Goal: Task Accomplishment & Management: Use online tool/utility

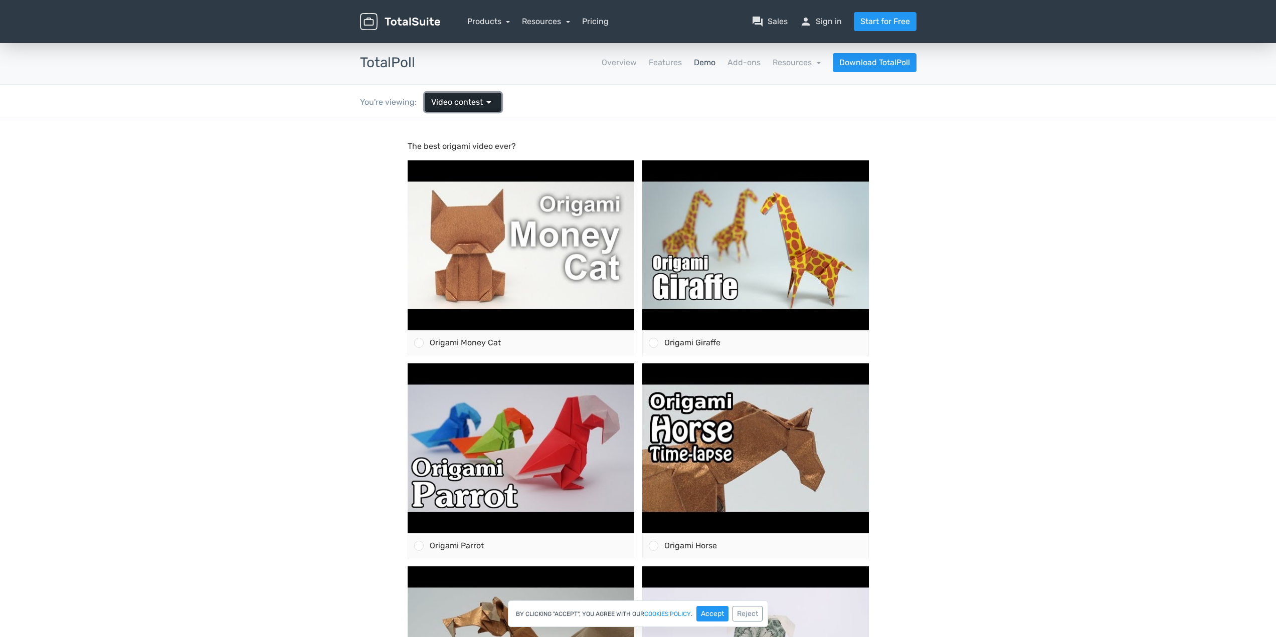
click at [458, 98] on span "Video contest" at bounding box center [457, 102] width 52 height 12
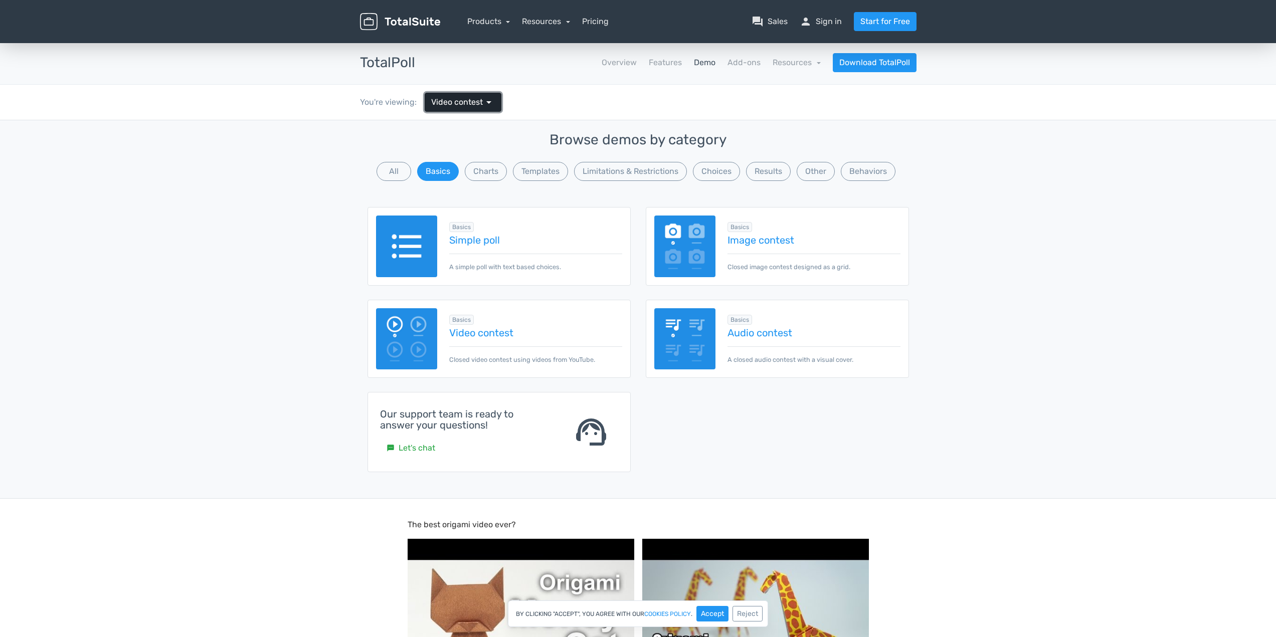
click at [458, 98] on span "Video contest" at bounding box center [457, 102] width 52 height 12
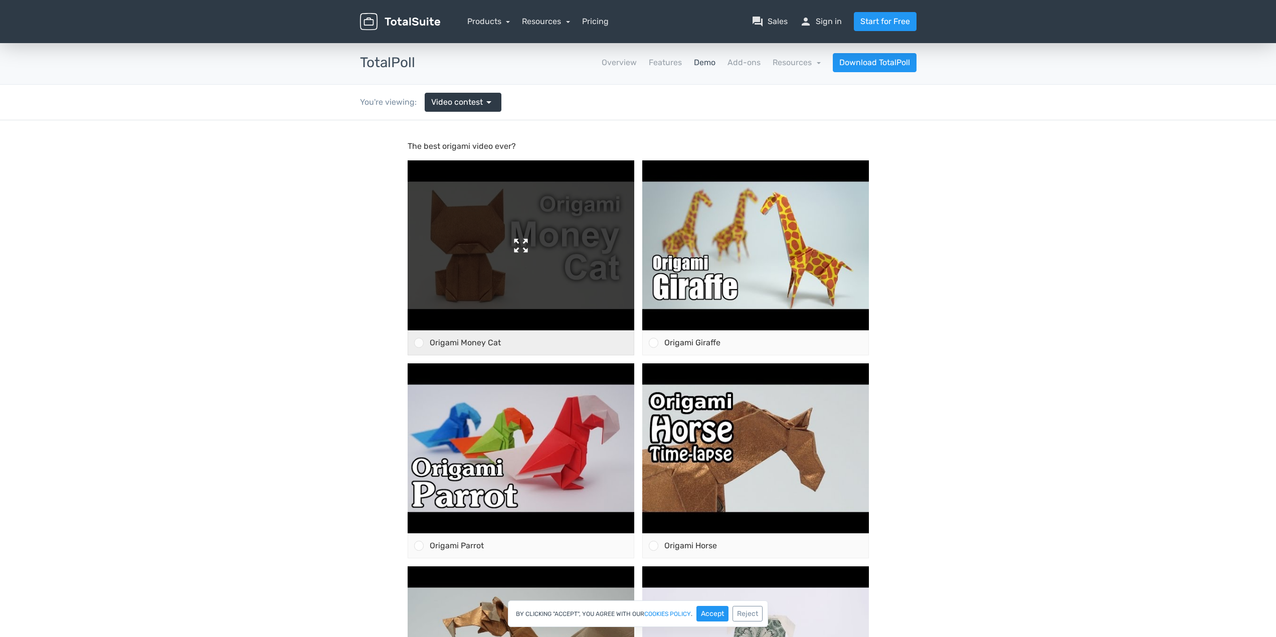
click at [562, 268] on img at bounding box center [521, 246] width 227 height 170
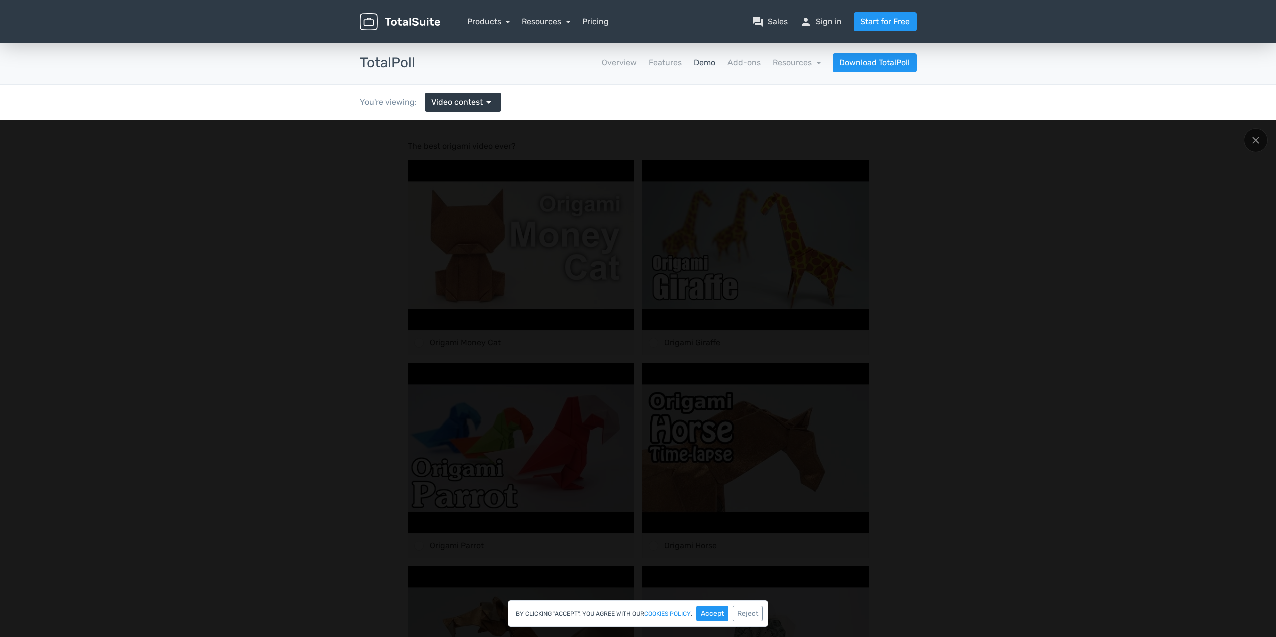
click at [1207, 491] on div at bounding box center [638, 485] width 1276 height 731
click at [1252, 144] on div at bounding box center [1256, 140] width 24 height 24
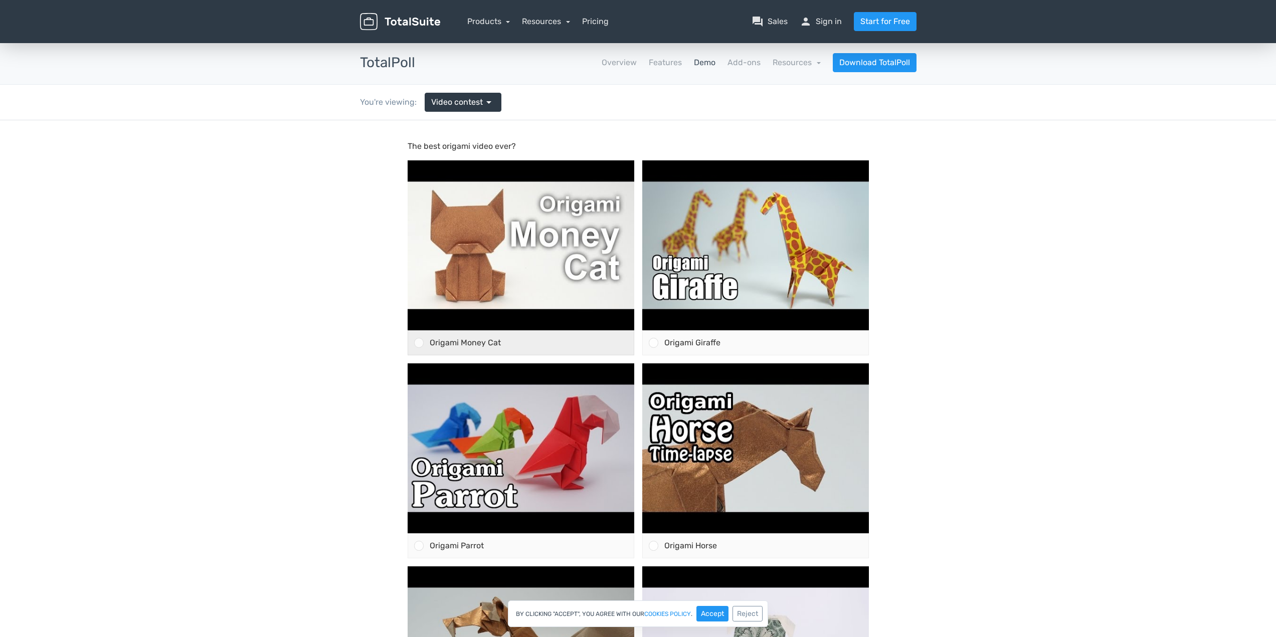
click at [441, 343] on span "Origami Money Cat" at bounding box center [465, 343] width 71 height 10
click at [419, 343] on input "Origami Money Cat" at bounding box center [419, 343] width 0 height 0
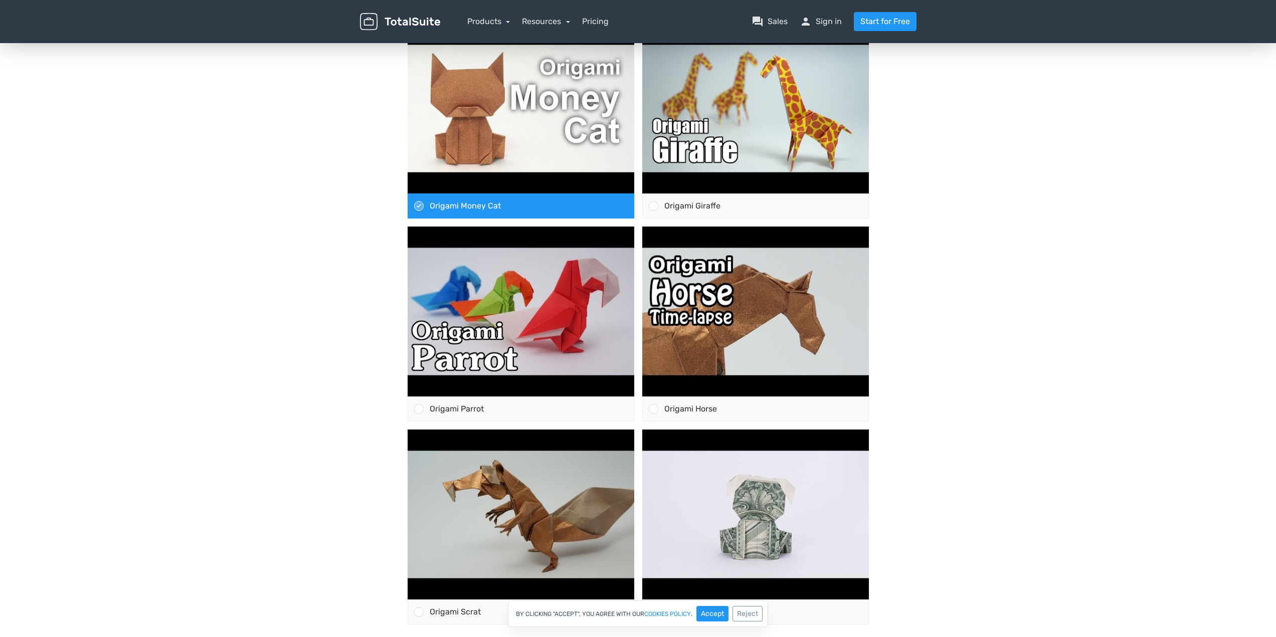
scroll to position [150, 0]
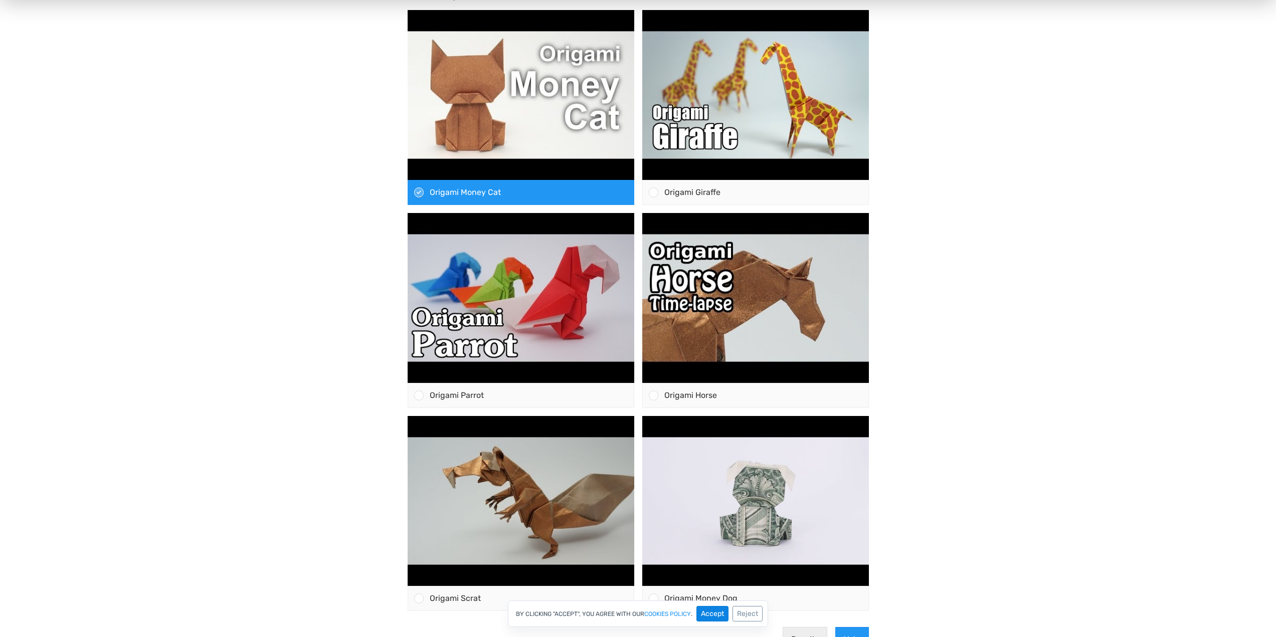
click at [713, 616] on button "Accept" at bounding box center [713, 614] width 32 height 16
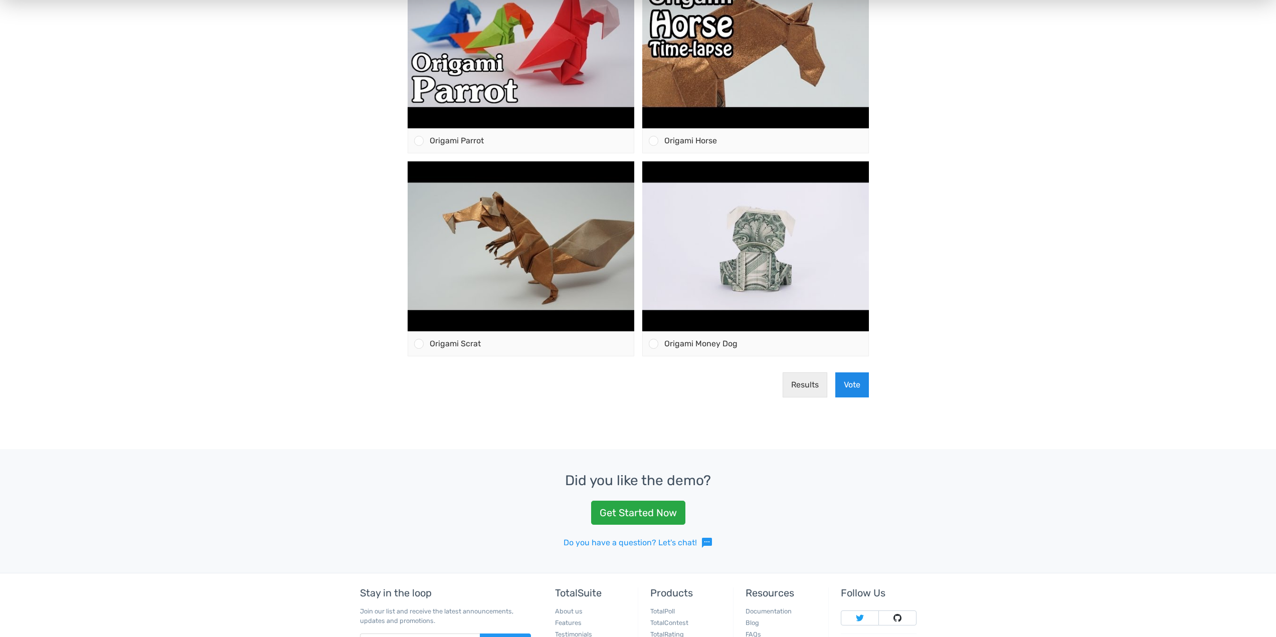
scroll to position [401, 0]
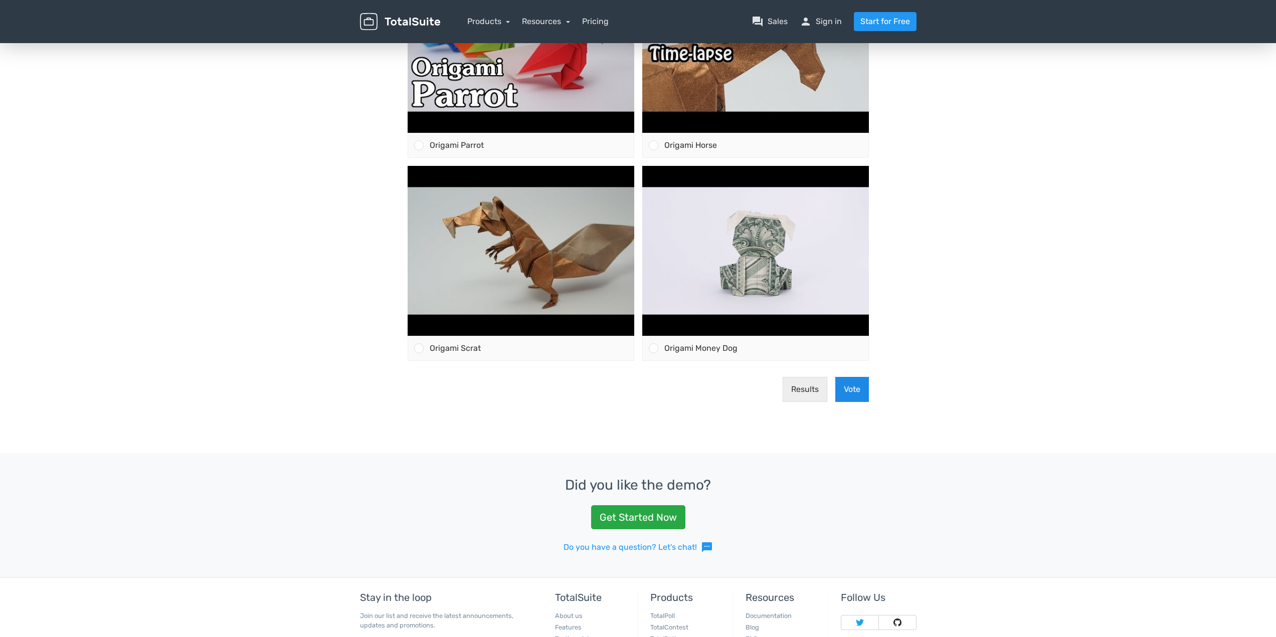
click at [845, 389] on button "Vote" at bounding box center [853, 389] width 34 height 25
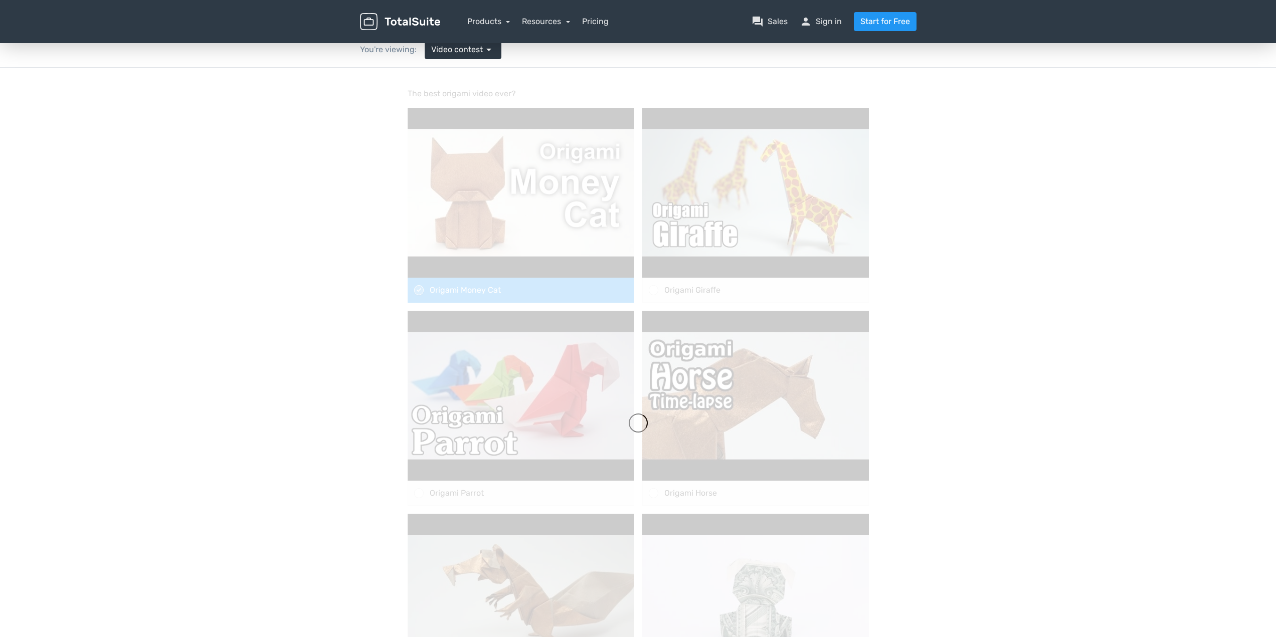
scroll to position [0, 0]
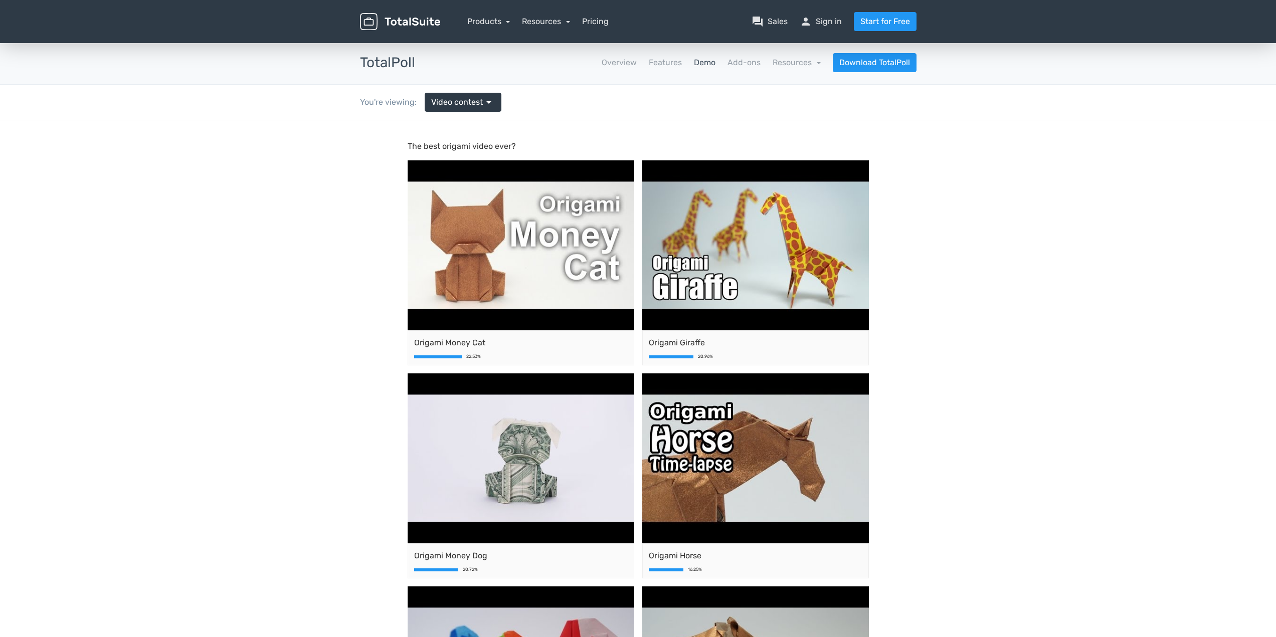
click at [465, 115] on div "You're viewing: Video contest arrow_drop_down" at bounding box center [431, 102] width 156 height 35
click at [469, 101] on span "Video contest" at bounding box center [457, 102] width 52 height 12
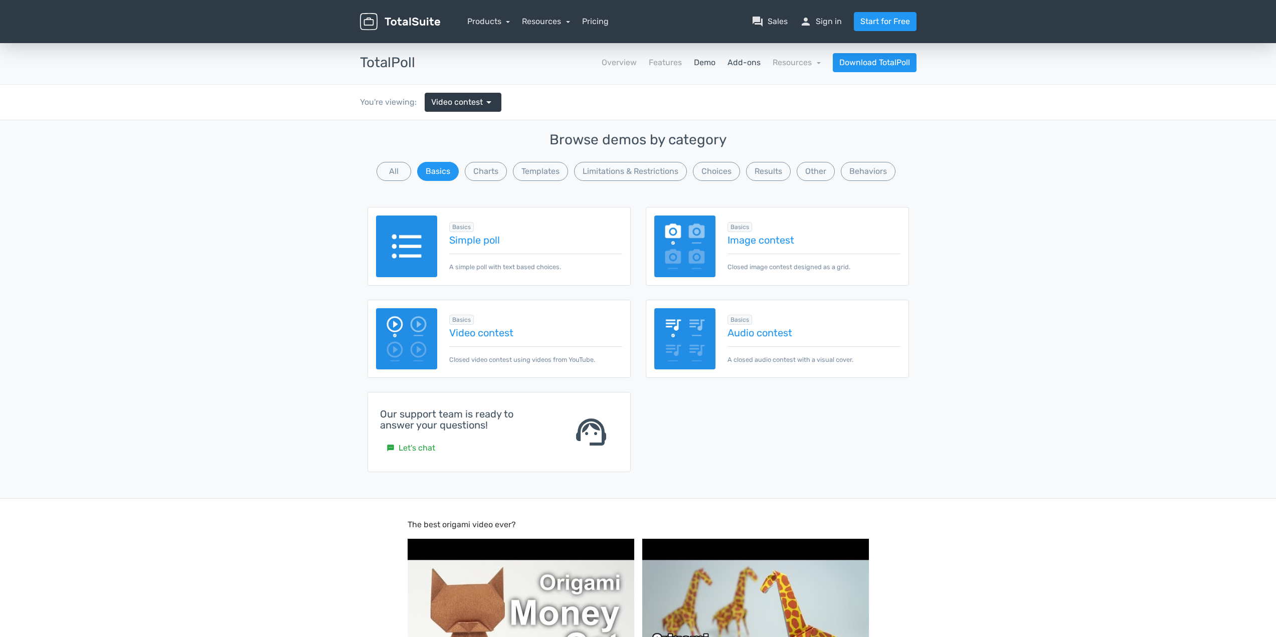
click at [748, 60] on link "Add-ons" at bounding box center [744, 63] width 33 height 12
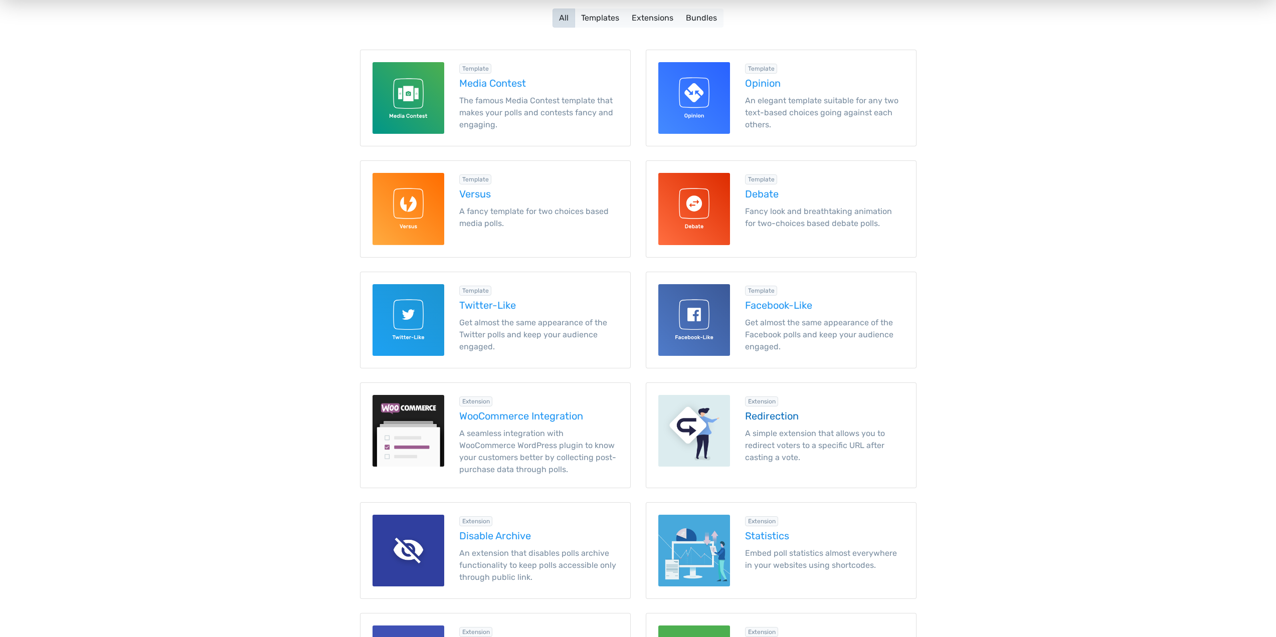
scroll to position [201, 0]
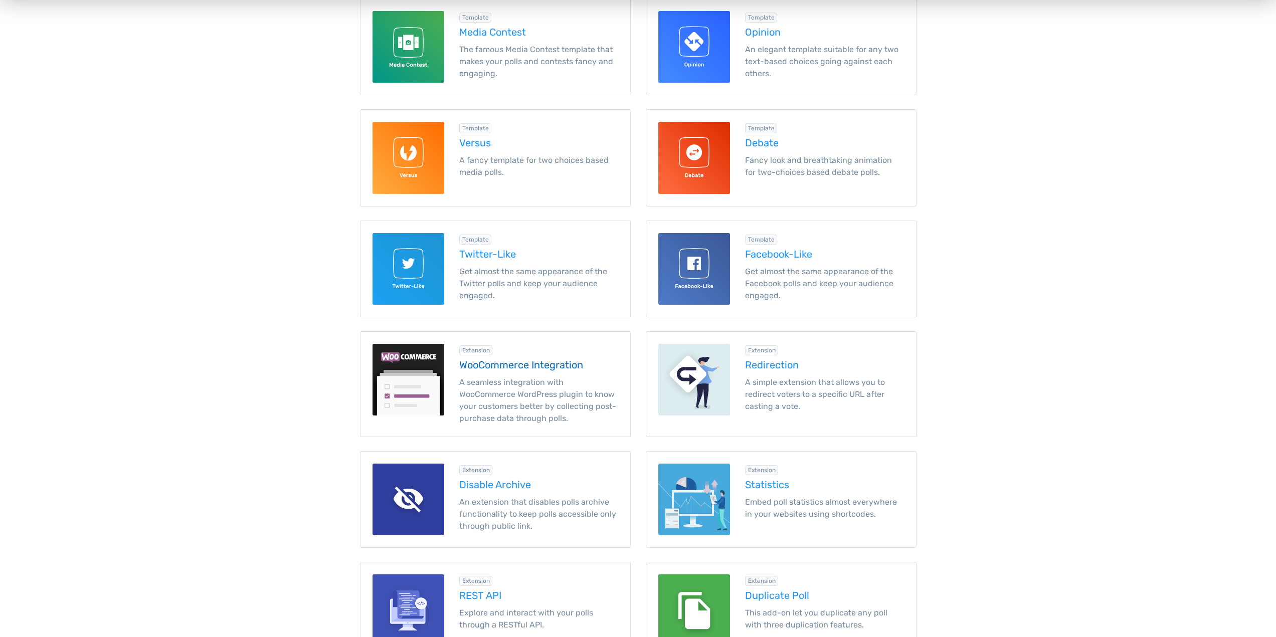
click at [589, 361] on h5 "WooCommerce Integration" at bounding box center [538, 365] width 159 height 11
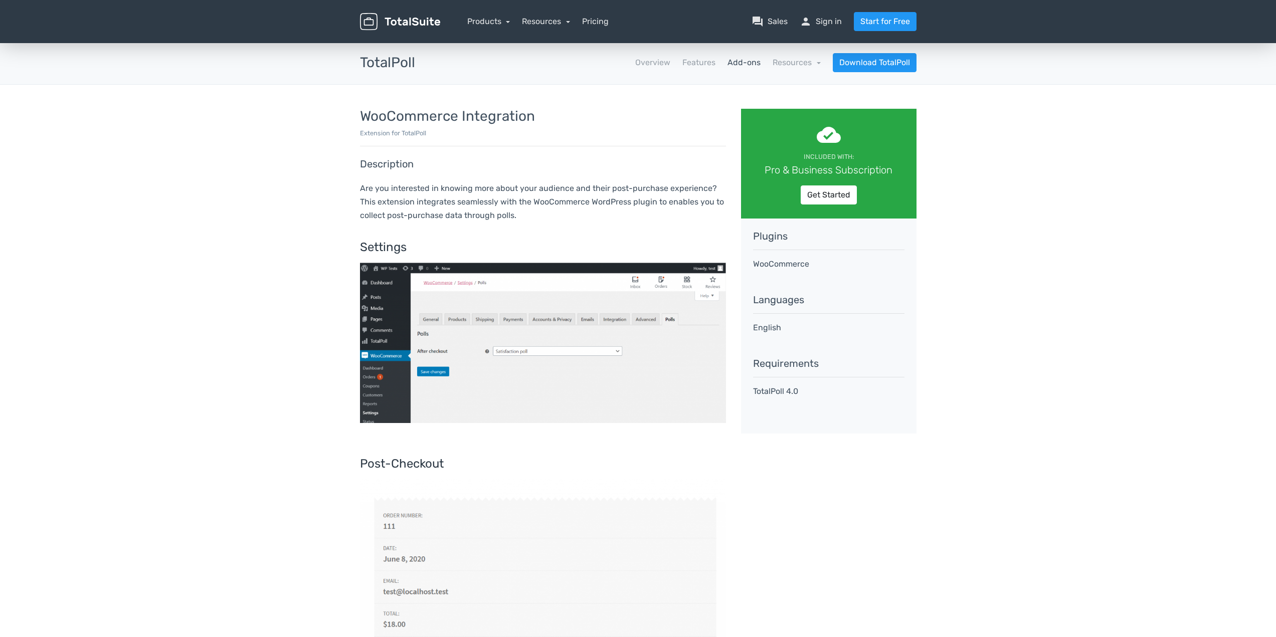
click at [705, 53] on nav "Overview Features Add-ons Resources school Documentation article Changelog Down…" at bounding box center [674, 62] width 502 height 19
click at [699, 60] on link "Features" at bounding box center [699, 63] width 33 height 12
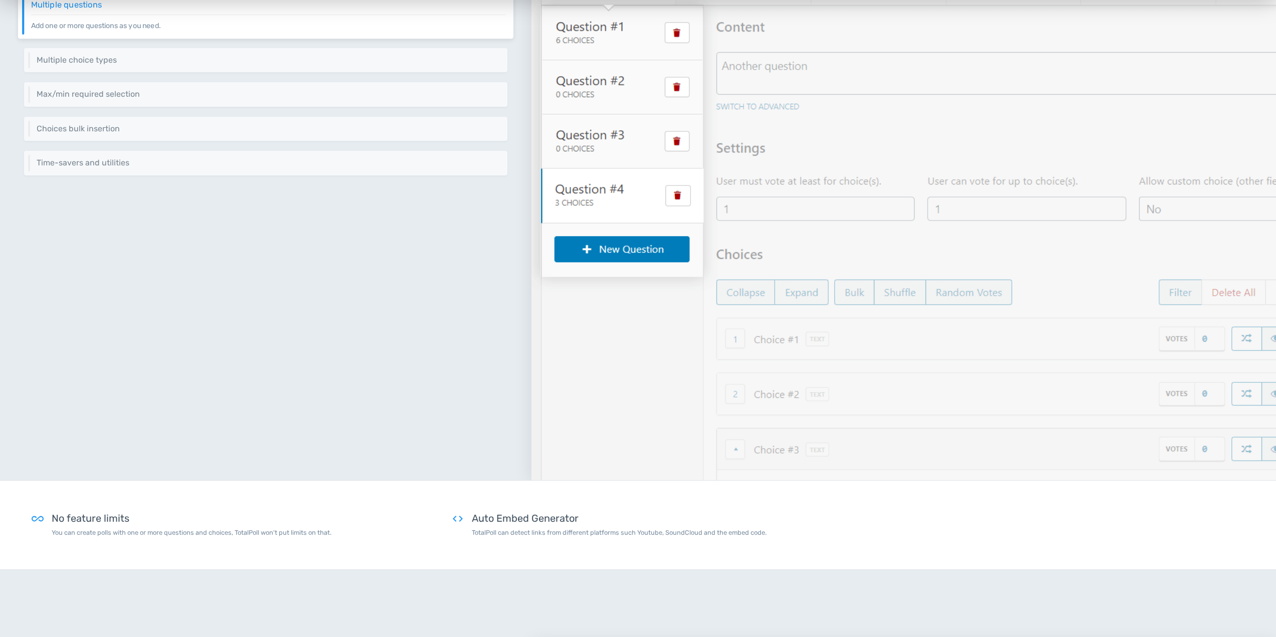
scroll to position [251, 0]
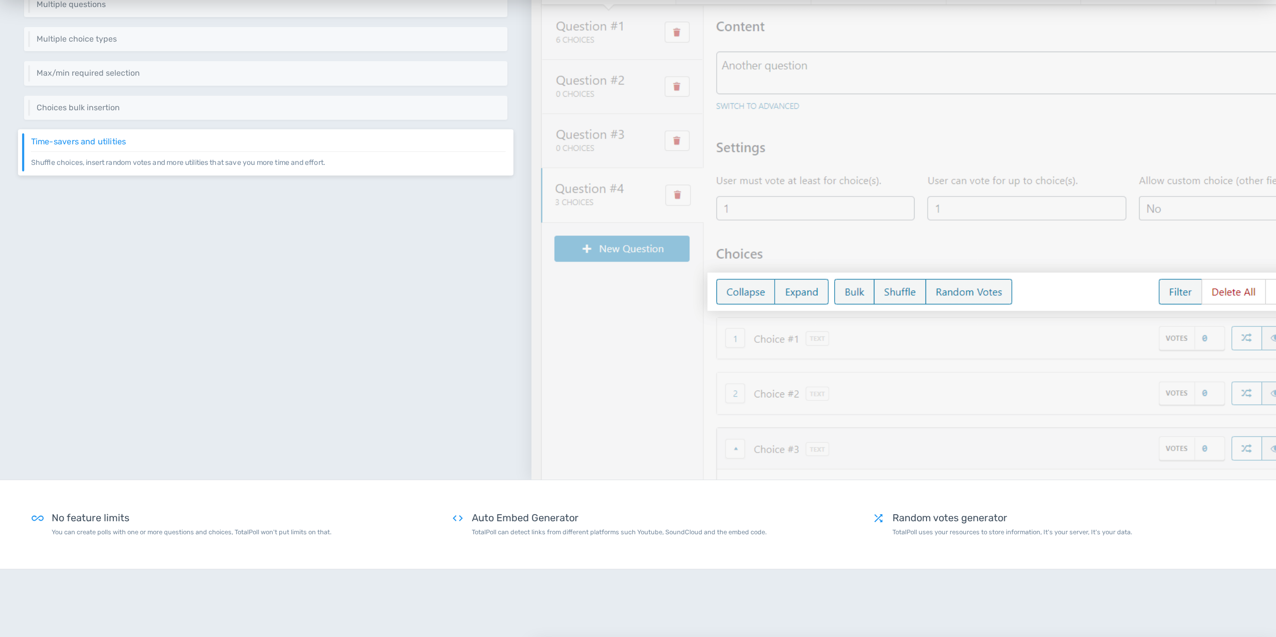
click at [861, 224] on img at bounding box center [904, 193] width 745 height 574
click at [860, 215] on img at bounding box center [904, 193] width 745 height 574
click at [863, 208] on img at bounding box center [904, 193] width 745 height 574
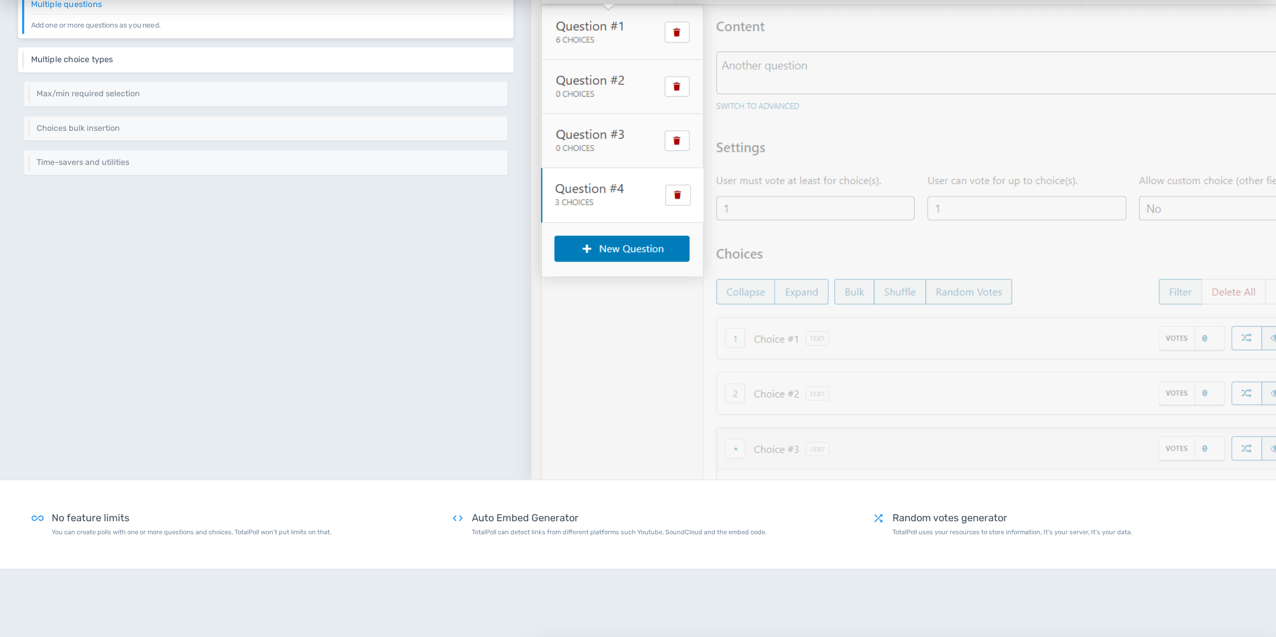
scroll to position [50, 0]
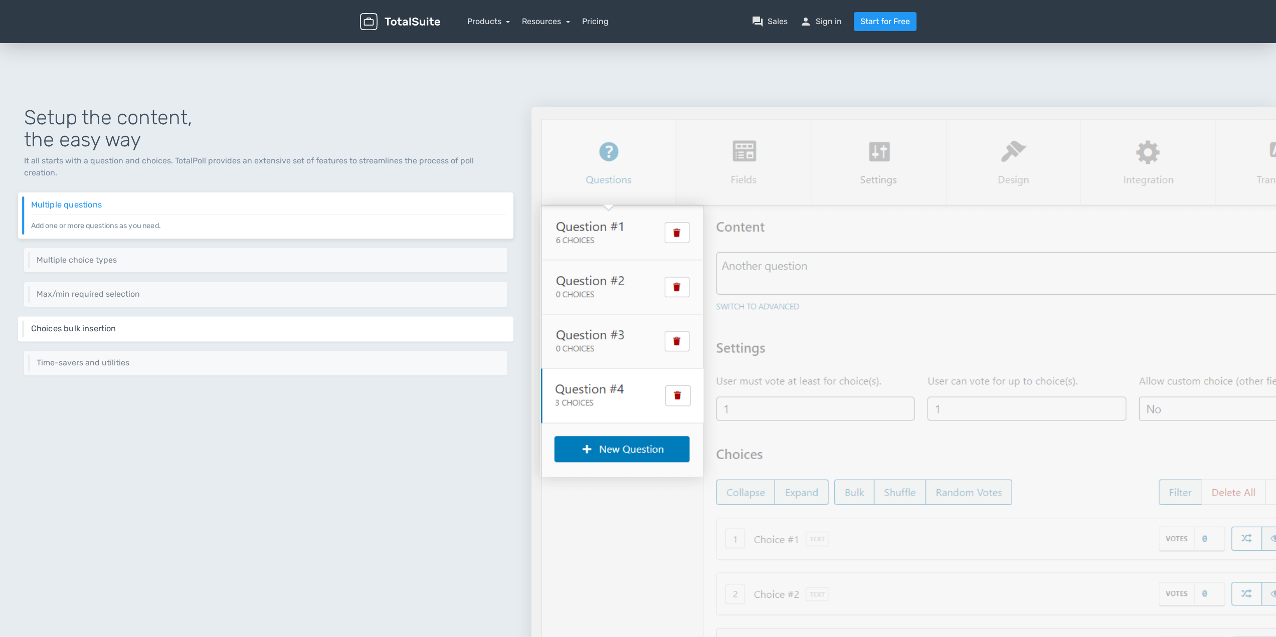
click at [265, 325] on h6 "Choices bulk insertion" at bounding box center [268, 329] width 475 height 9
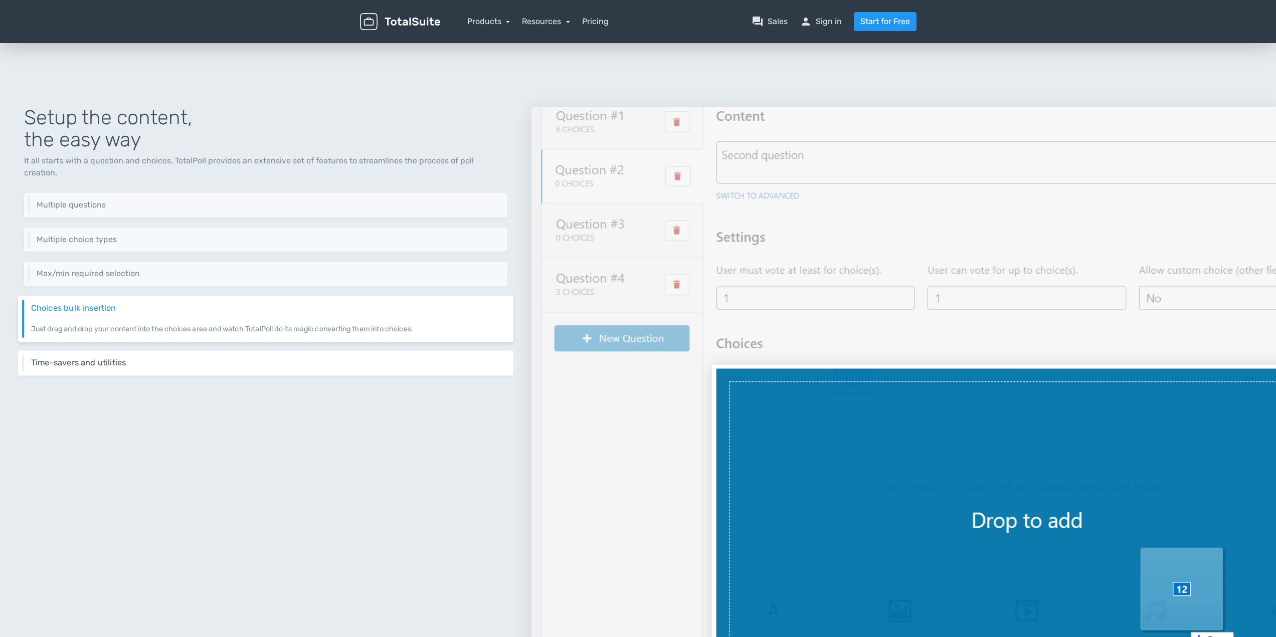
click at [293, 359] on h6 "Time-savers and utilities" at bounding box center [268, 363] width 475 height 9
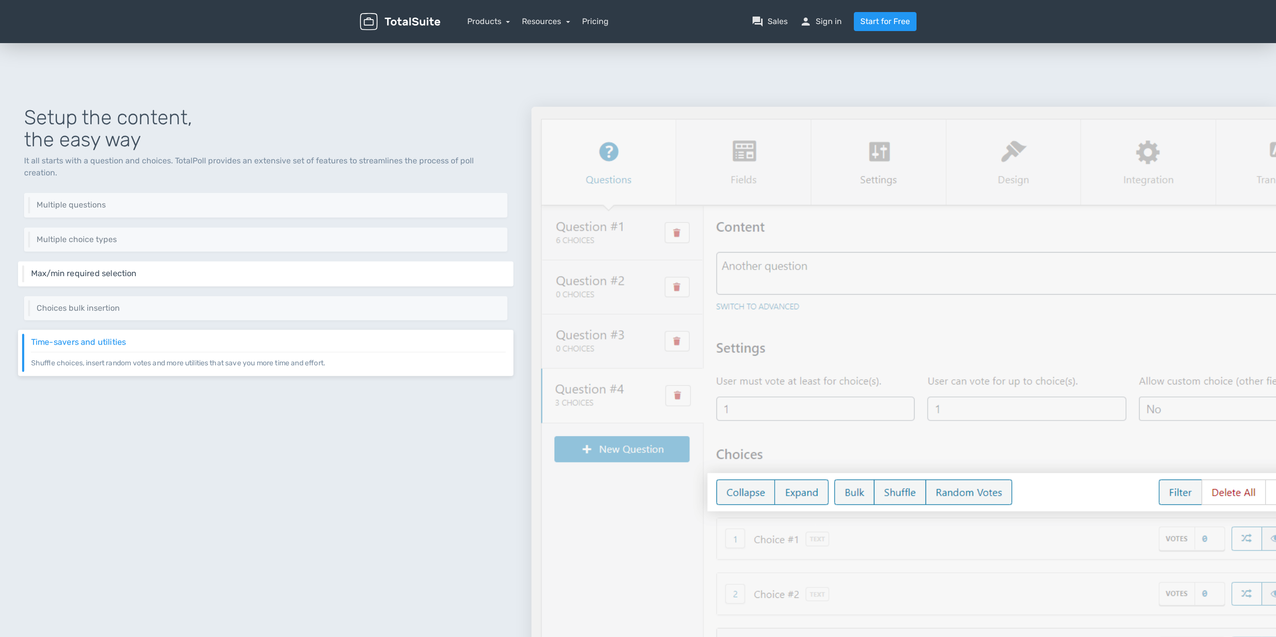
click at [265, 278] on p "Set the minimum and the maximum selection per question, you can even disable th…" at bounding box center [268, 278] width 475 height 1
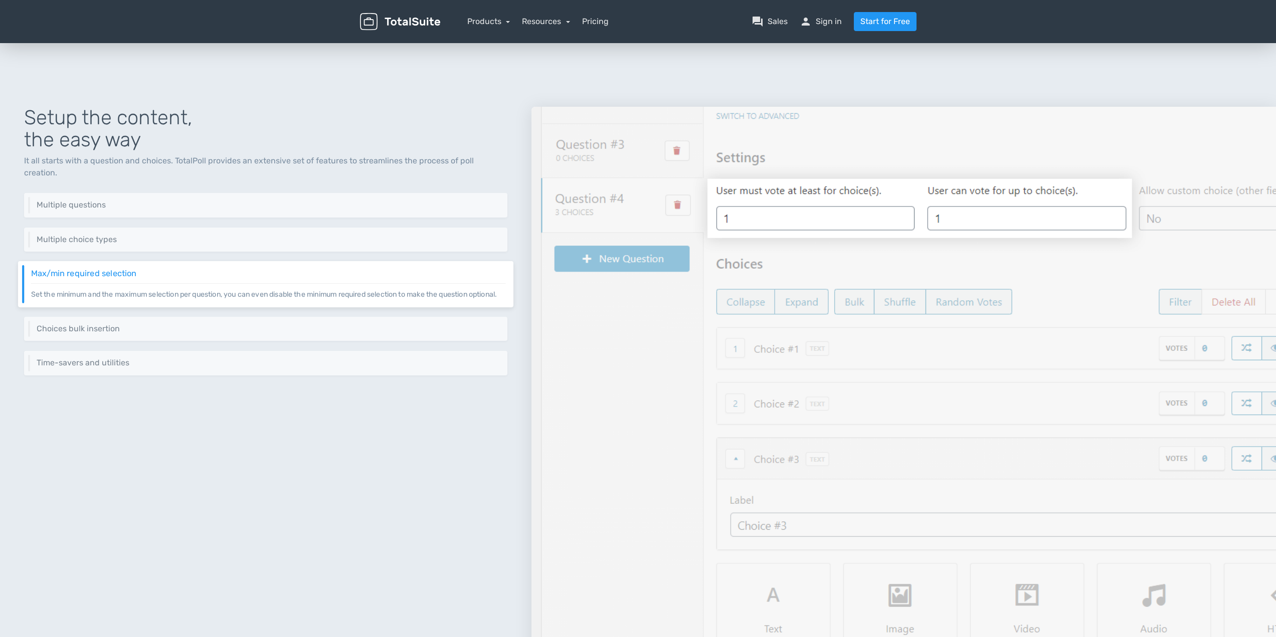
click at [776, 227] on img at bounding box center [904, 394] width 745 height 574
click at [642, 158] on img at bounding box center [904, 394] width 745 height 574
click at [838, 359] on img at bounding box center [904, 394] width 745 height 574
click at [137, 238] on div "Multiple choice types You can have choices as plain text, image, video, audio o…" at bounding box center [266, 239] width 496 height 25
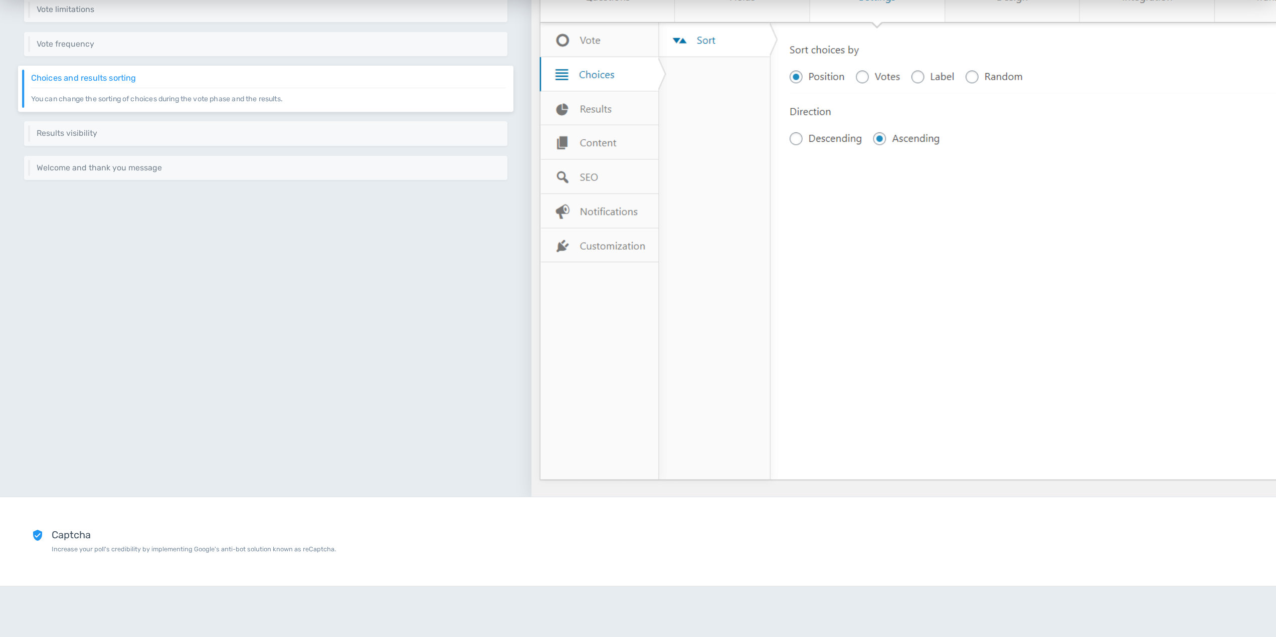
scroll to position [1956, 0]
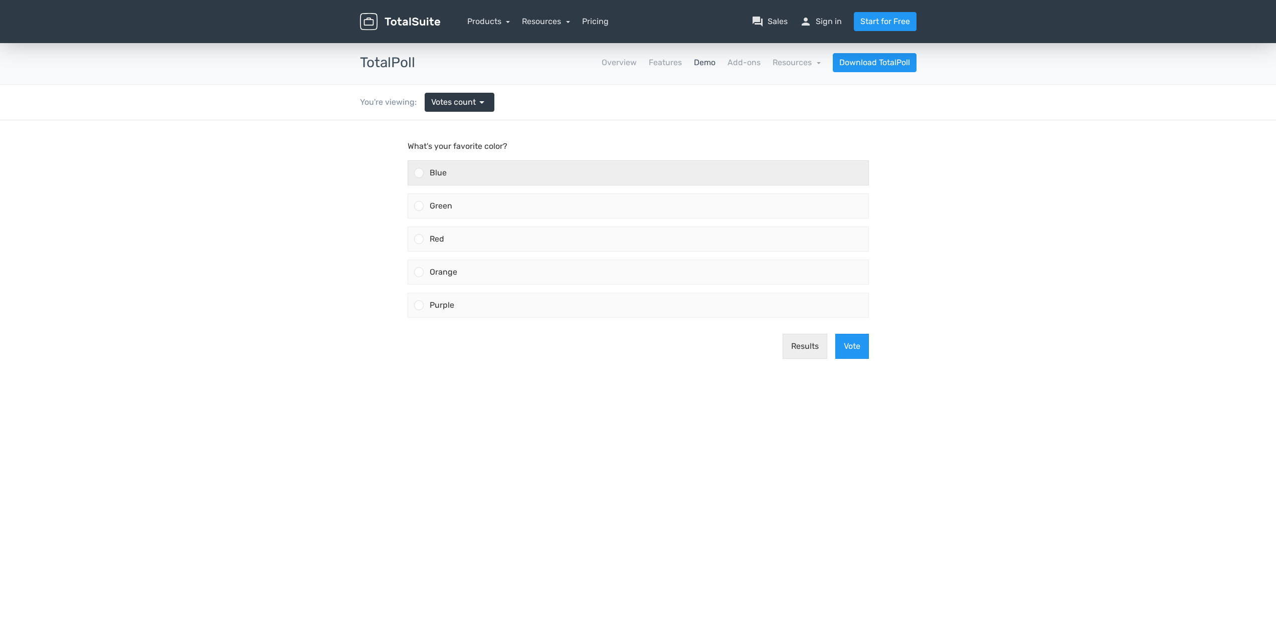
click at [602, 174] on div "Blue" at bounding box center [646, 173] width 445 height 24
click at [419, 173] on input "Blue" at bounding box center [419, 173] width 0 height 0
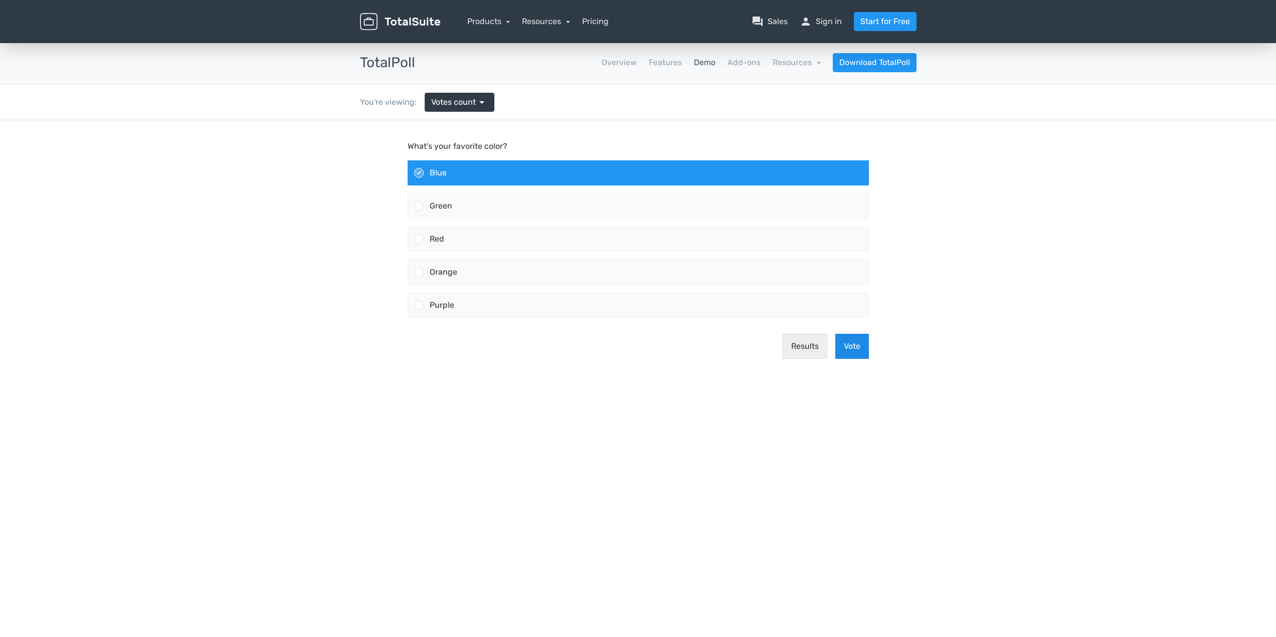
click at [845, 341] on button "Vote" at bounding box center [853, 346] width 34 height 25
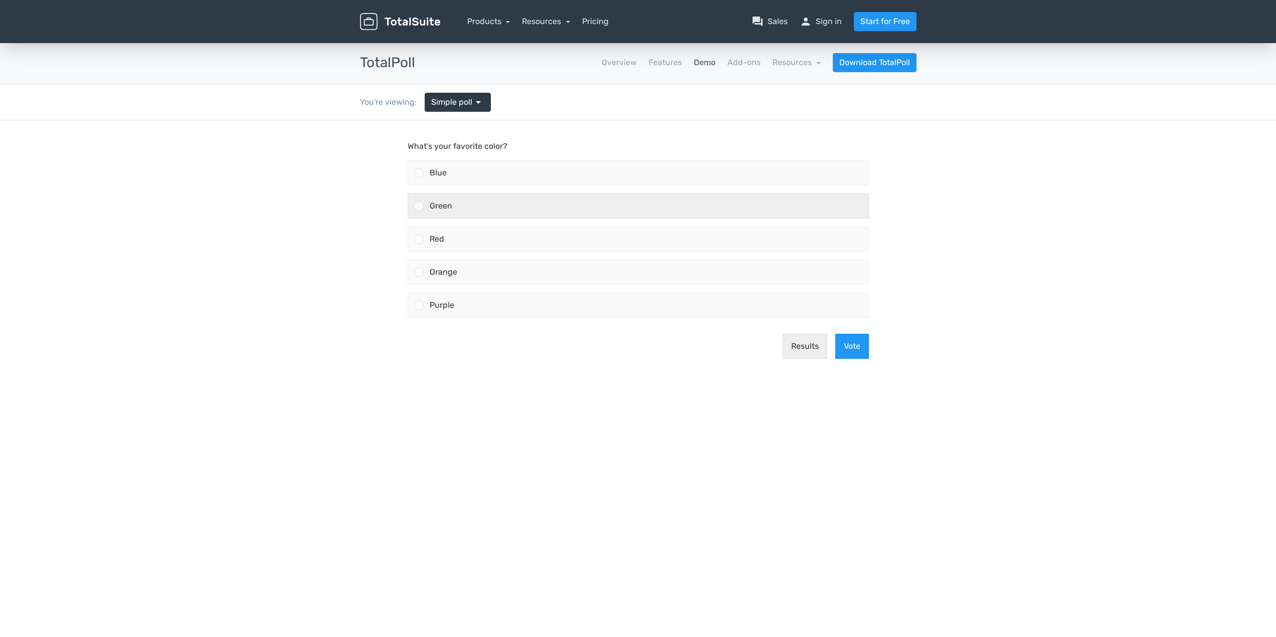
click at [722, 199] on div "Green" at bounding box center [646, 206] width 445 height 24
click at [419, 206] on input "Green" at bounding box center [419, 206] width 0 height 0
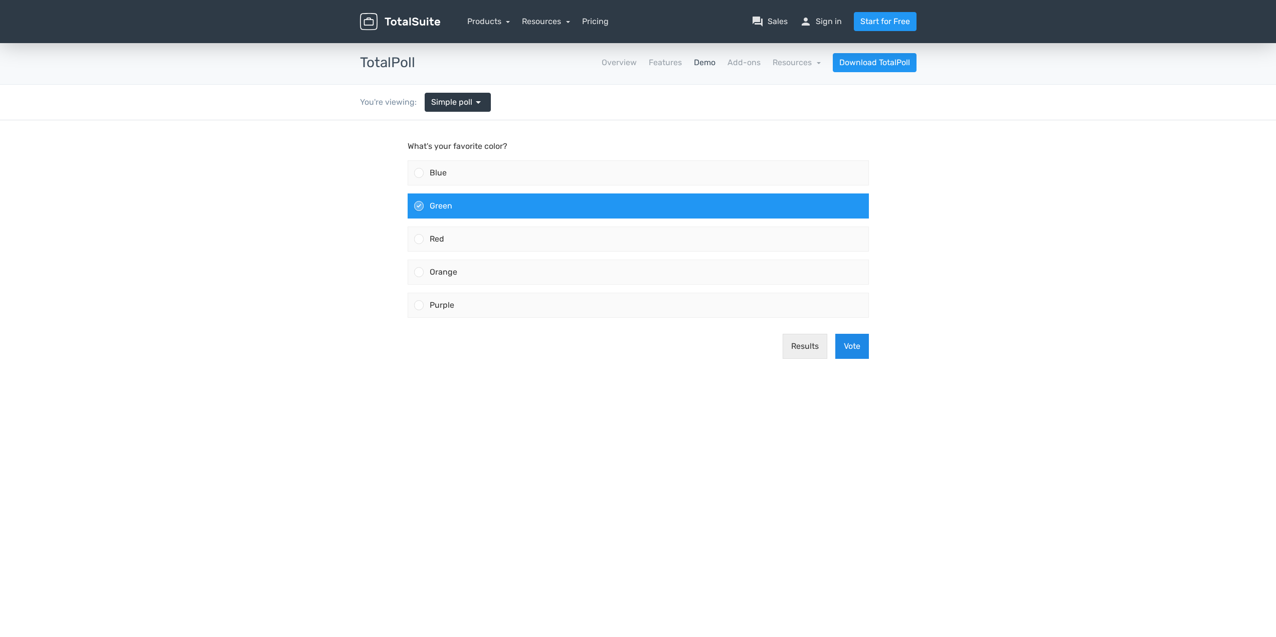
click at [846, 343] on button "Vote" at bounding box center [853, 346] width 34 height 25
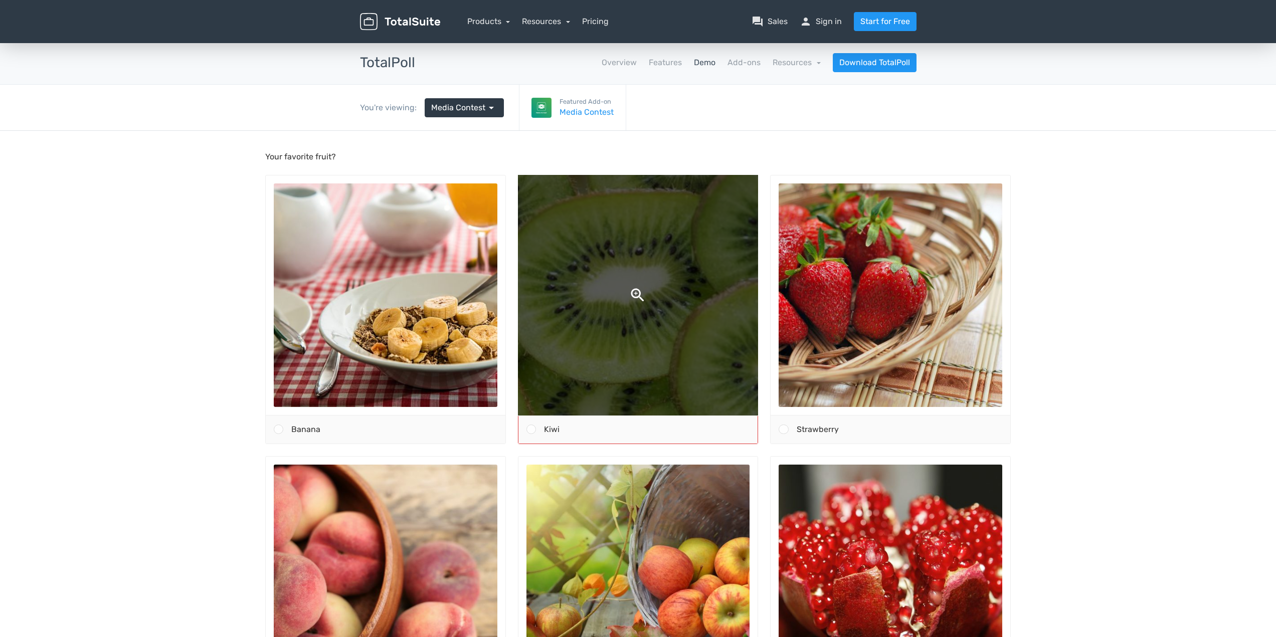
click at [608, 227] on img at bounding box center [638, 295] width 472 height 472
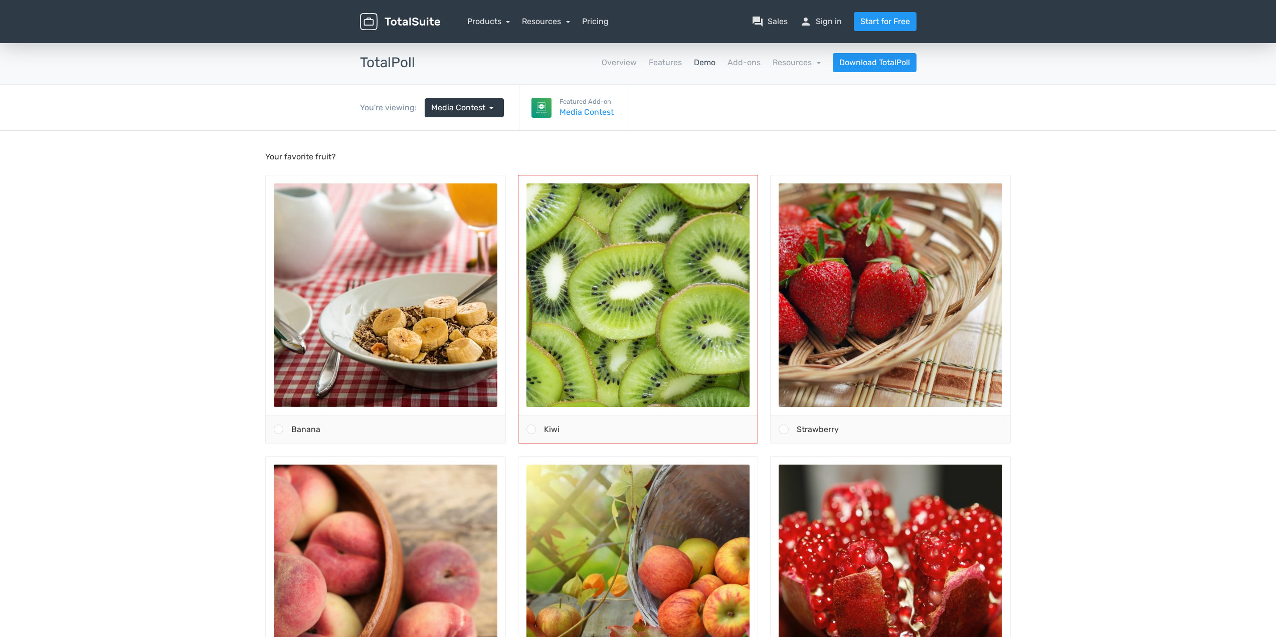
click at [578, 419] on div "Kiwi" at bounding box center [647, 430] width 222 height 28
click at [531, 430] on input "Kiwi" at bounding box center [531, 430] width 0 height 0
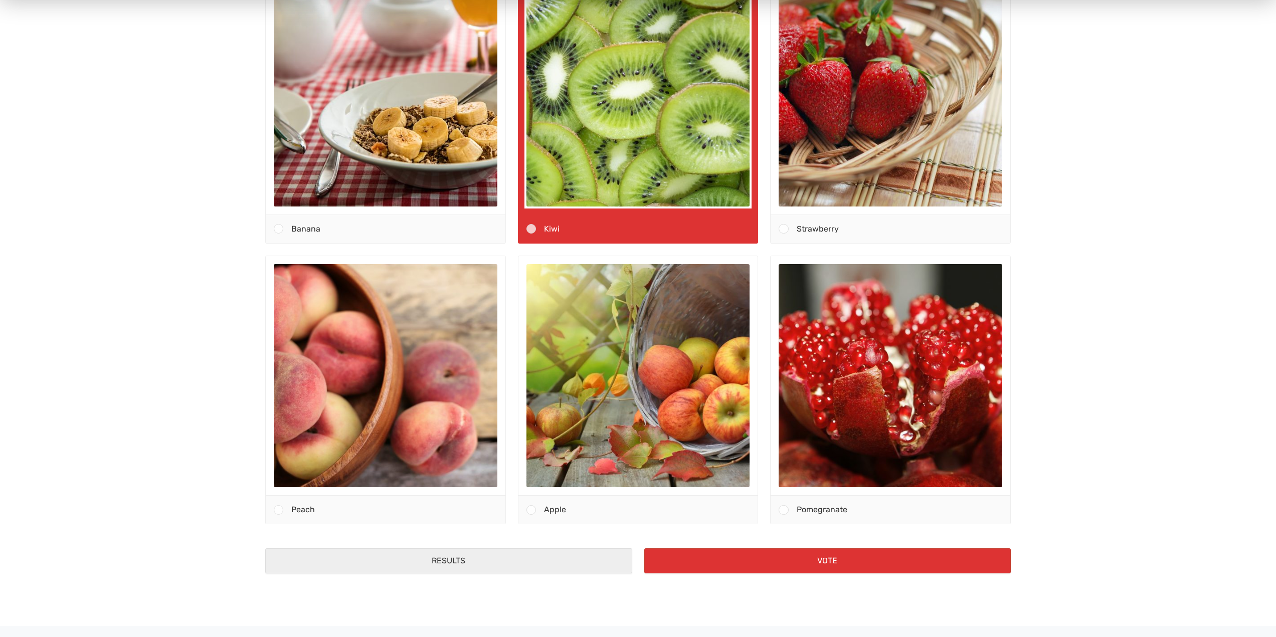
scroll to position [401, 0]
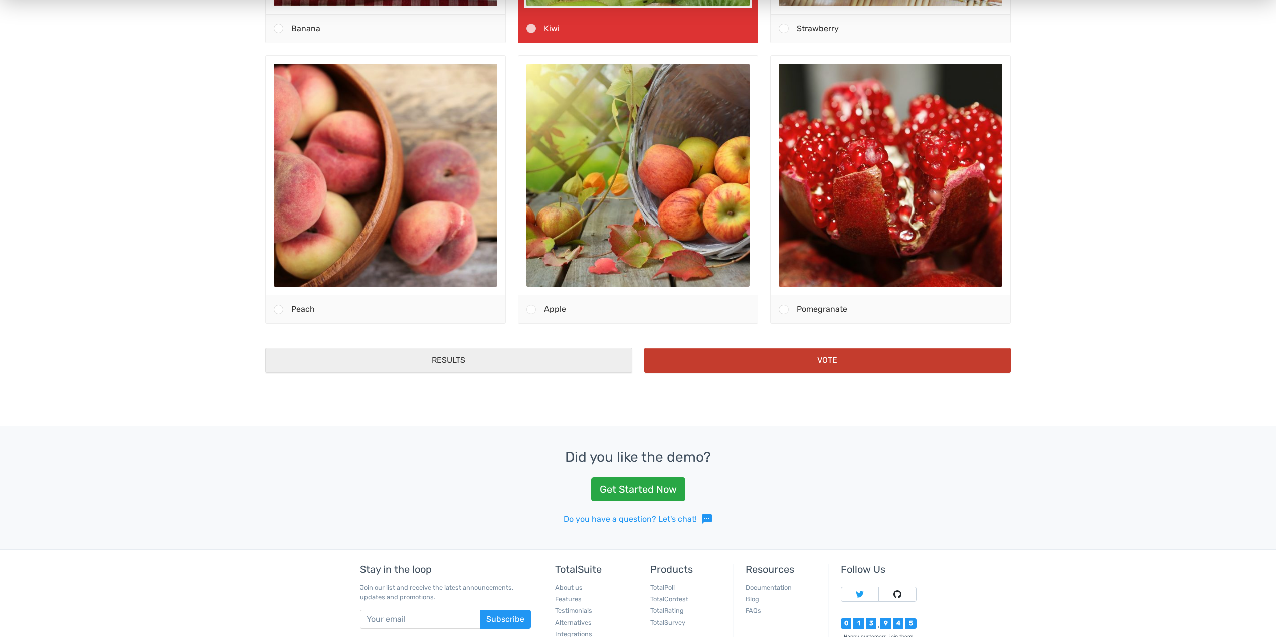
click at [877, 357] on button "Vote" at bounding box center [828, 361] width 367 height 25
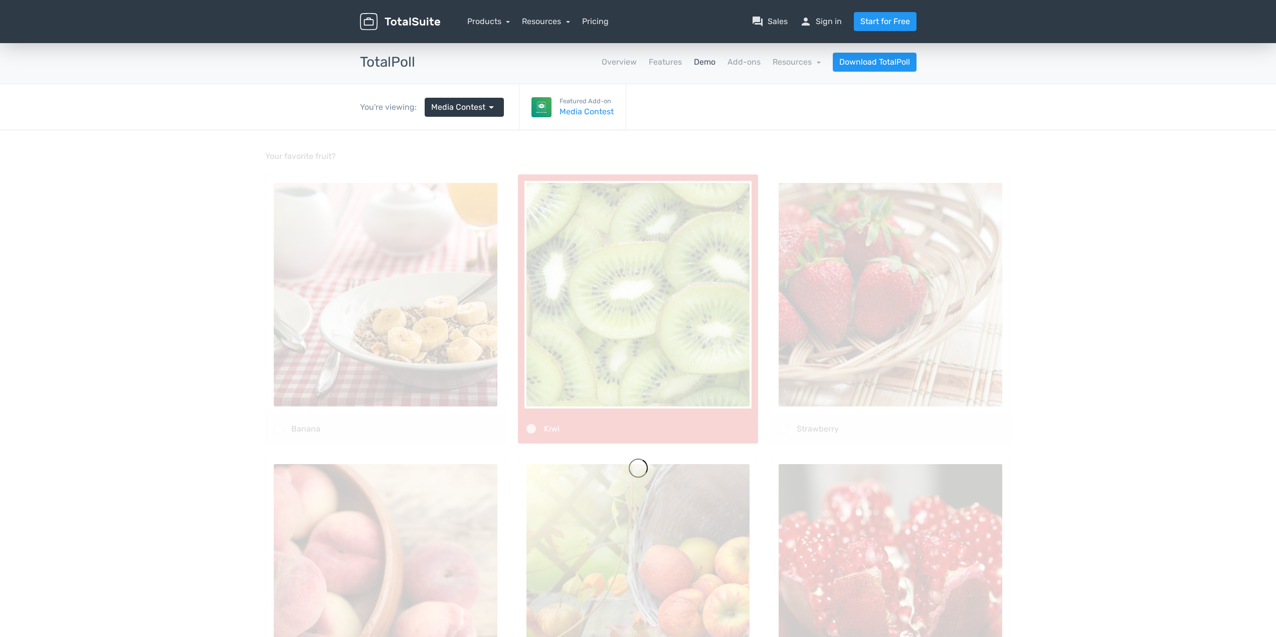
scroll to position [0, 0]
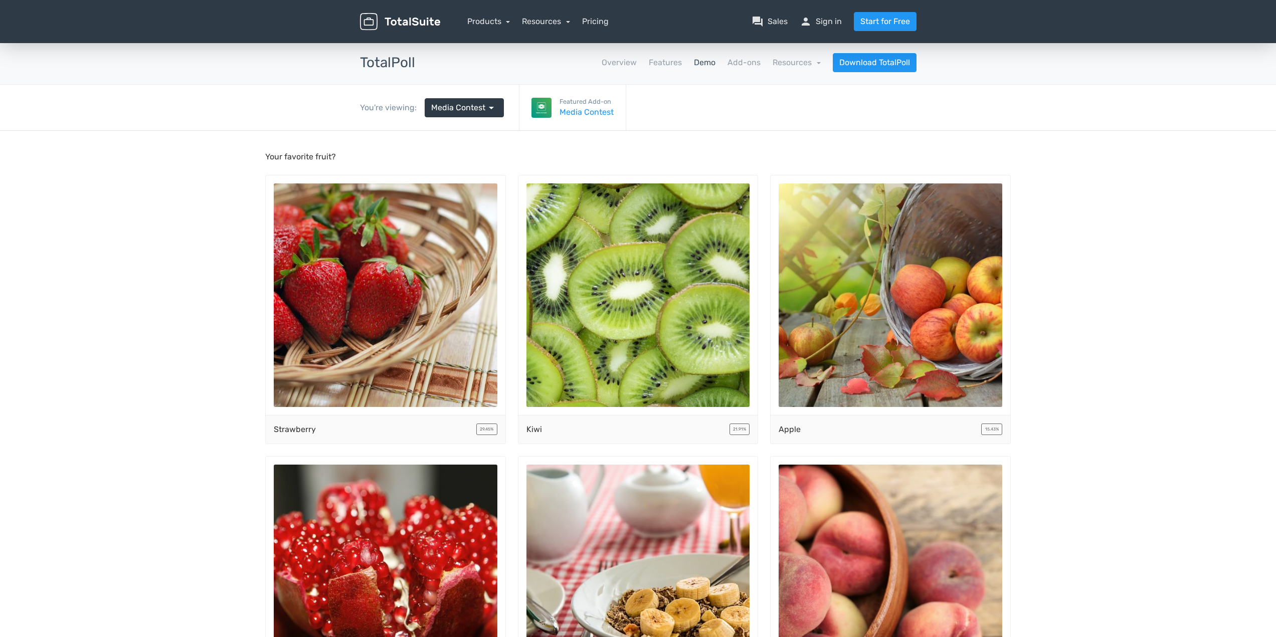
click at [750, 71] on nav "Overview Features Demo Add-ons Resources school Documentation article Changelog…" at bounding box center [674, 62] width 502 height 19
click at [758, 64] on link "Add-ons" at bounding box center [744, 63] width 33 height 12
